Goal: Find specific page/section: Find specific page/section

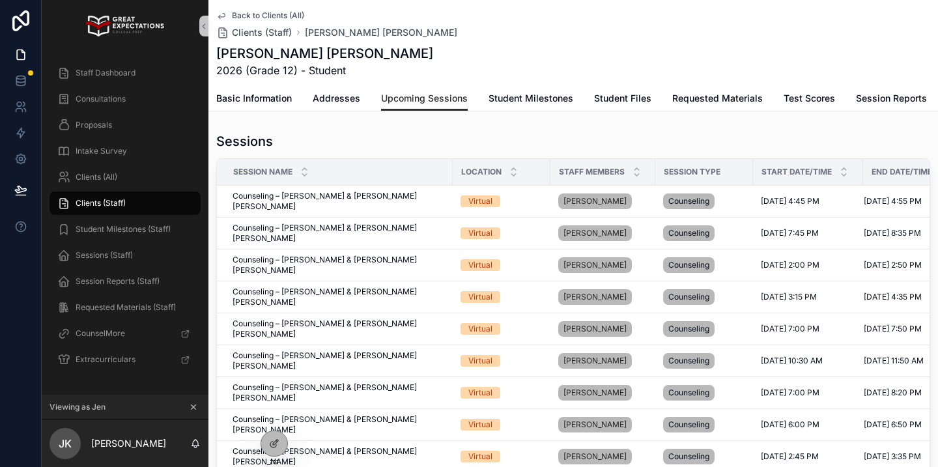
click at [197, 408] on icon "scrollable content" at bounding box center [193, 406] width 9 height 9
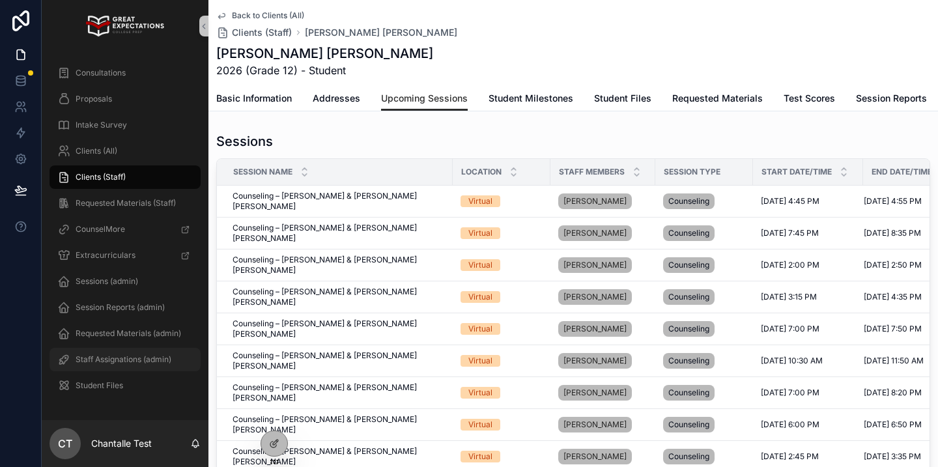
click at [130, 359] on span "Staff Assignations (admin)" at bounding box center [124, 359] width 96 height 10
